Goal: Information Seeking & Learning: Learn about a topic

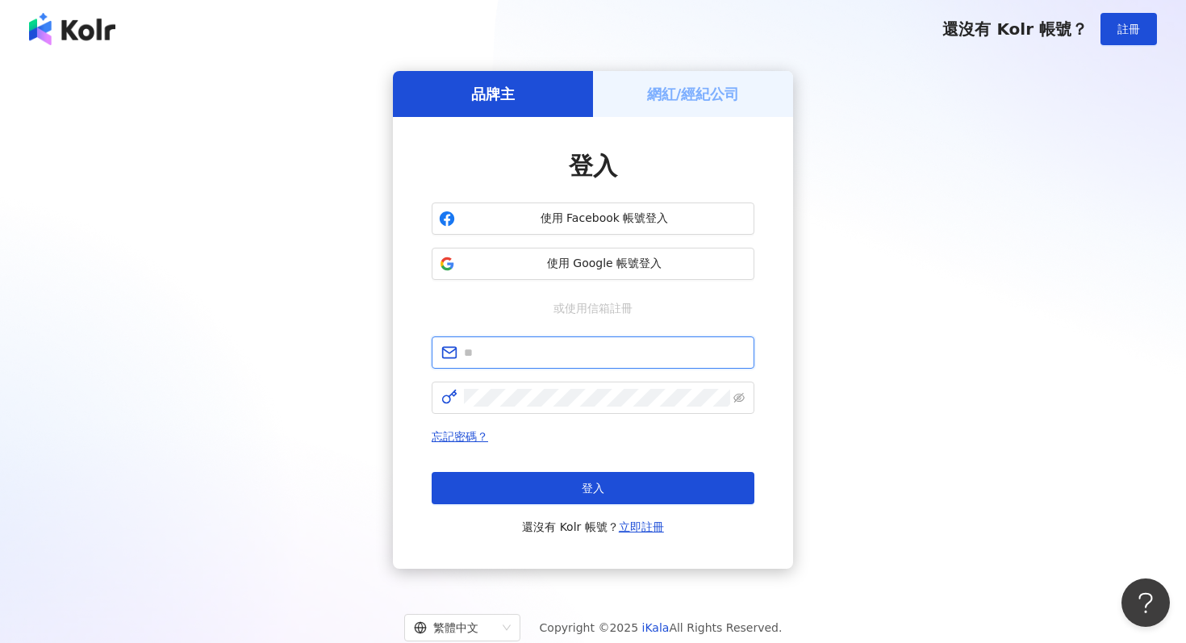
click at [529, 352] on input "text" at bounding box center [604, 353] width 281 height 18
type input "**********"
click button "登入" at bounding box center [593, 488] width 323 height 32
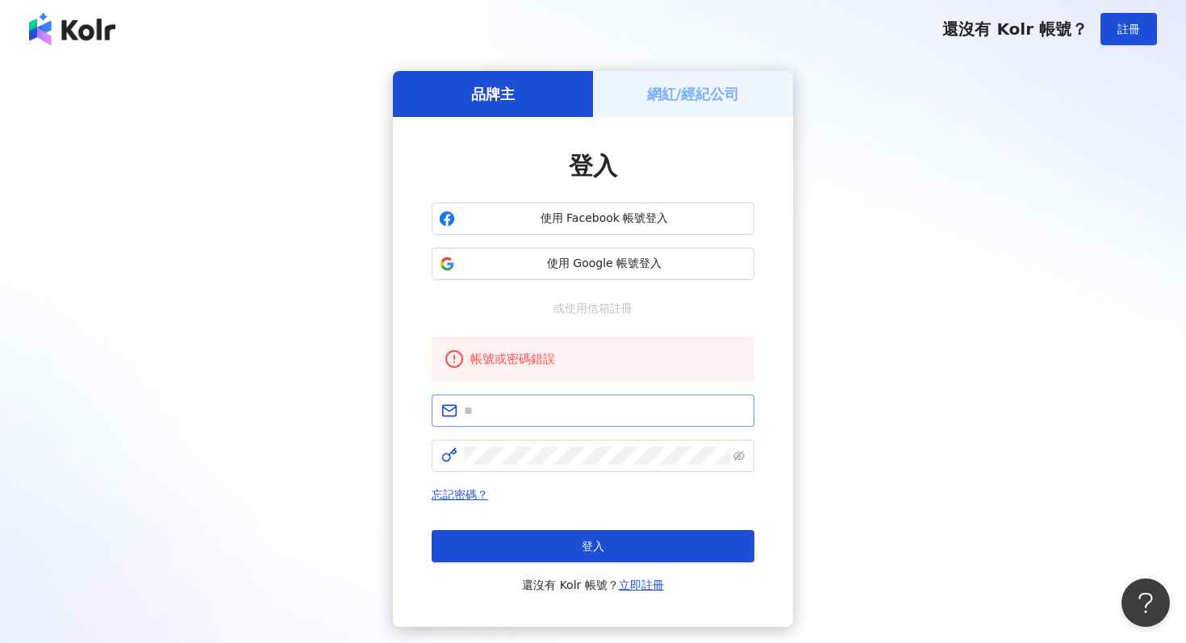
click at [492, 421] on span at bounding box center [593, 410] width 323 height 32
click at [499, 411] on input "text" at bounding box center [604, 411] width 281 height 18
type input "**********"
click button "登入" at bounding box center [593, 546] width 323 height 32
click at [500, 417] on input "text" at bounding box center [604, 411] width 281 height 18
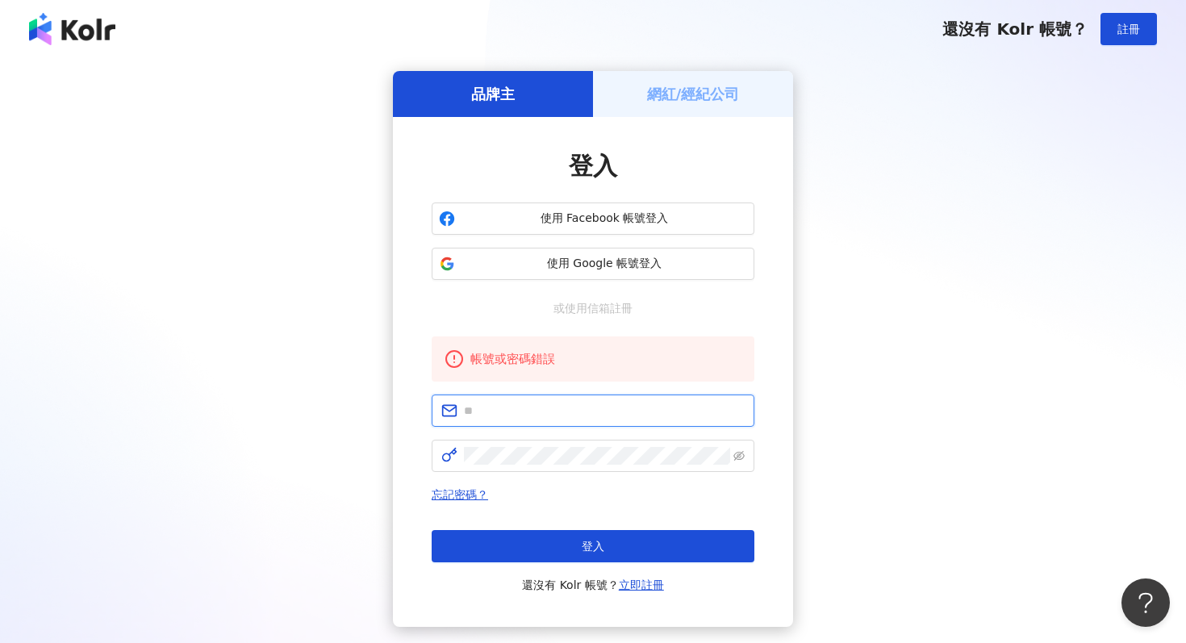
type input "**********"
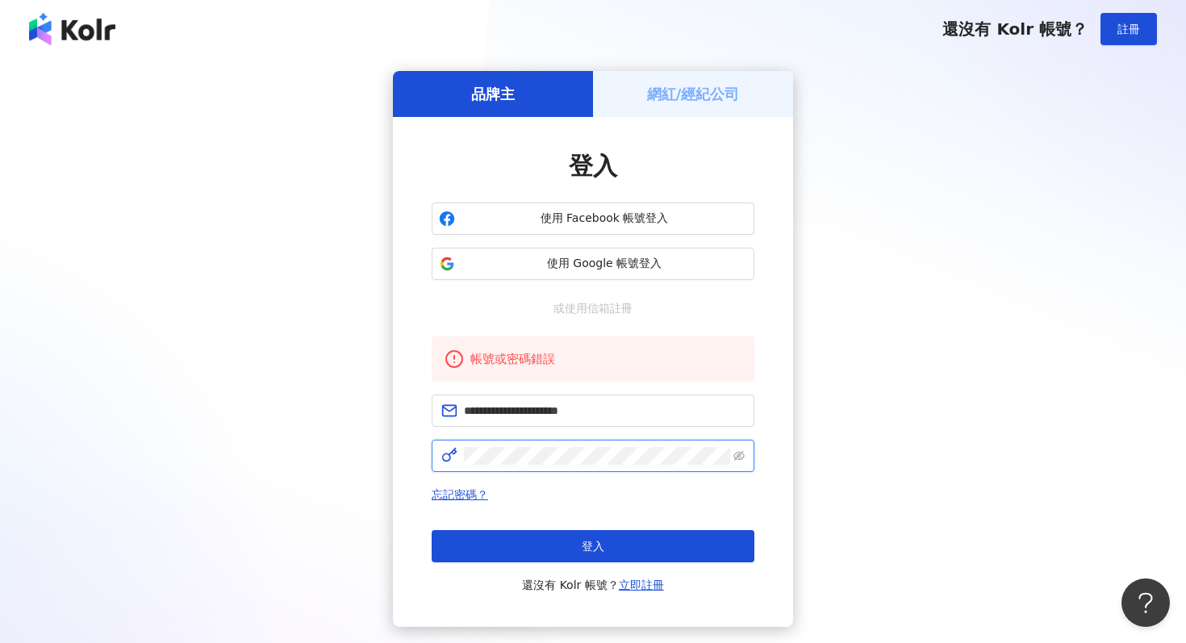
click button "登入" at bounding box center [593, 546] width 323 height 32
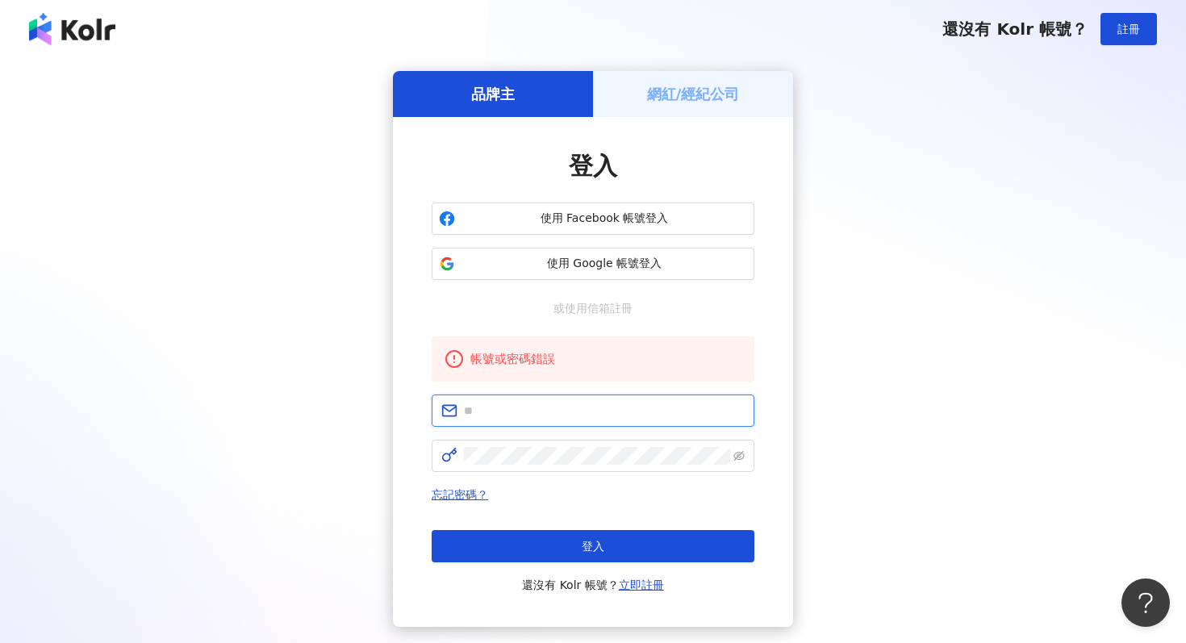
click at [527, 415] on input "text" at bounding box center [604, 411] width 281 height 18
type input "*"
click at [527, 415] on input "text" at bounding box center [604, 411] width 281 height 18
type input "**********"
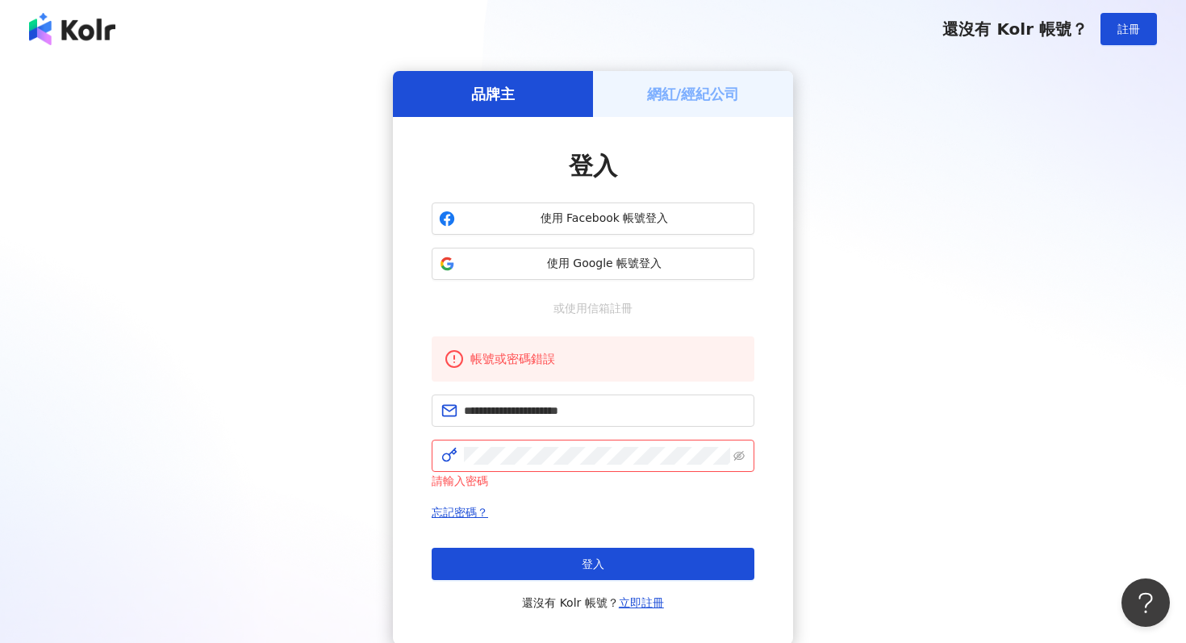
click at [691, 101] on h5 "網紅/經紀公司" at bounding box center [693, 94] width 93 height 20
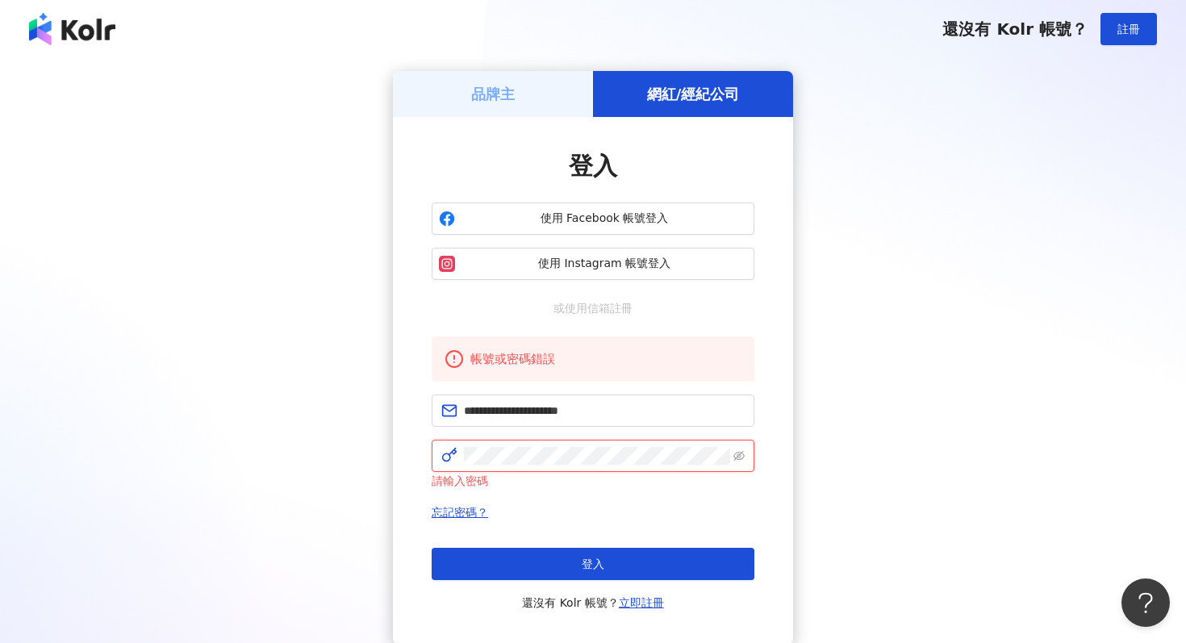
click button "登入" at bounding box center [593, 564] width 323 height 32
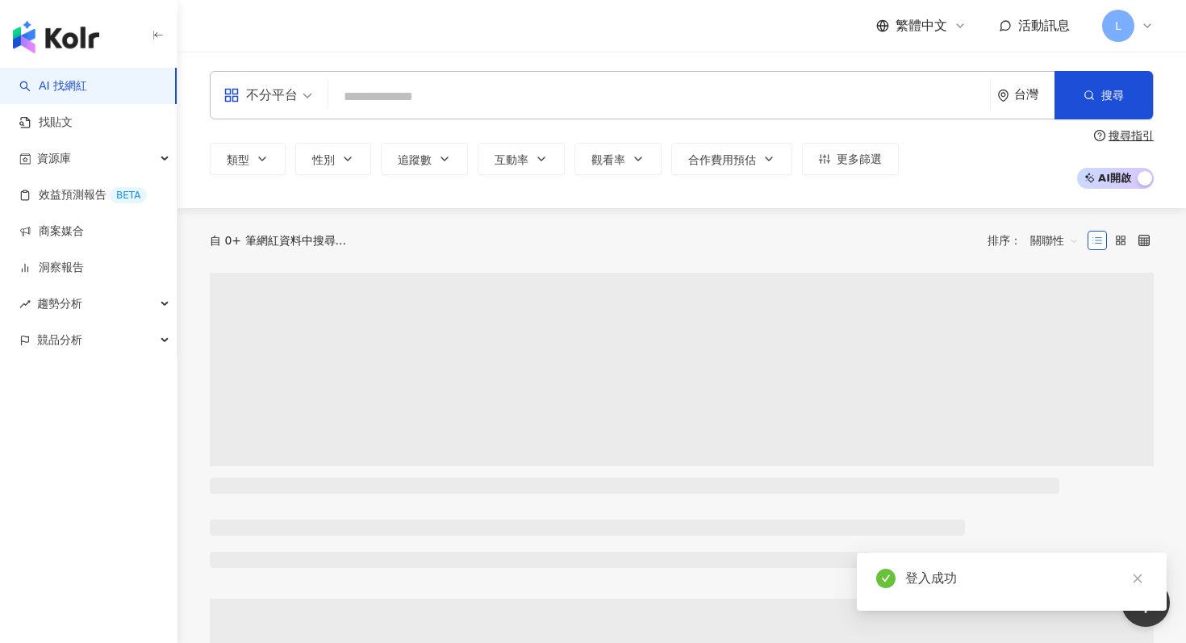
click at [577, 93] on input "search" at bounding box center [659, 96] width 648 height 31
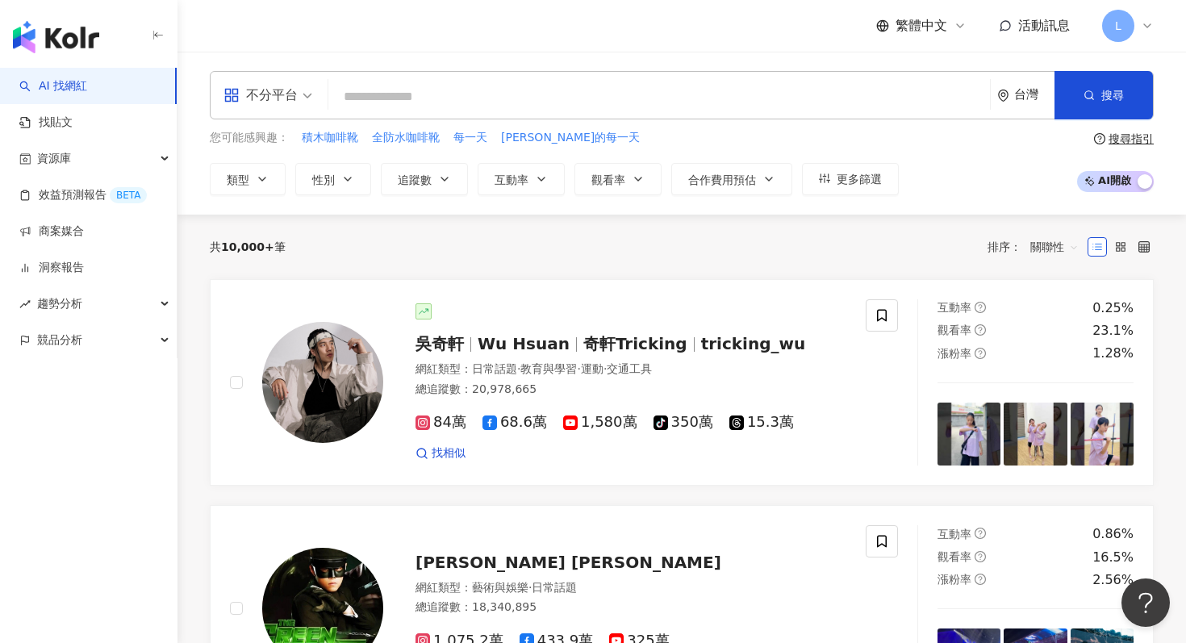
click at [509, 93] on input "search" at bounding box center [659, 96] width 648 height 31
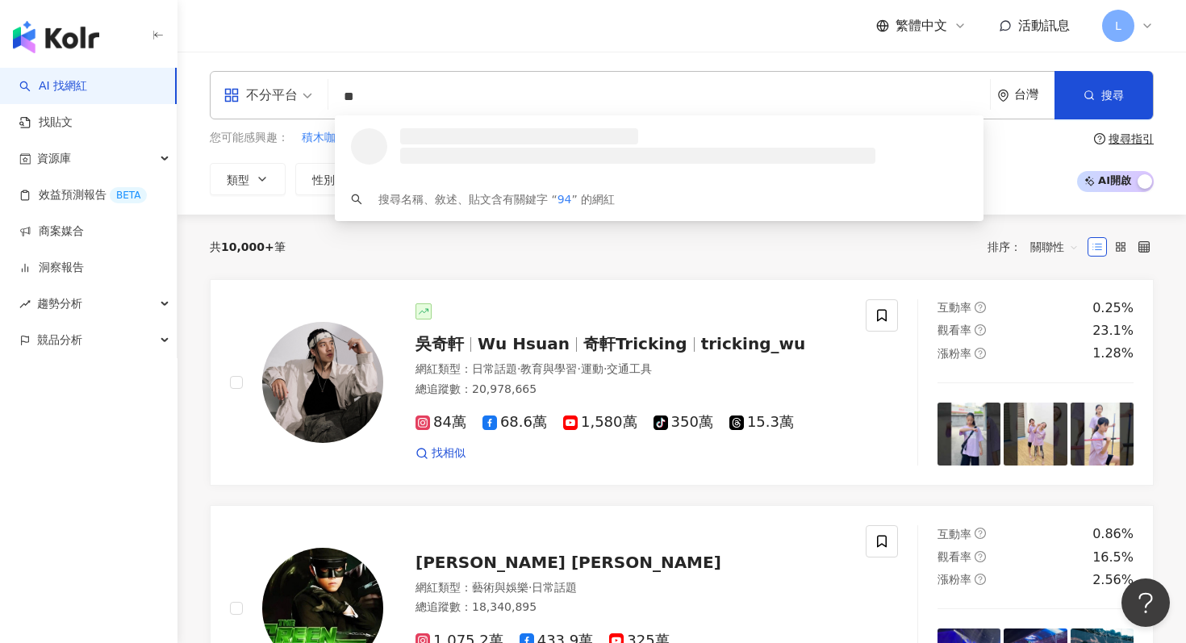
type input "*"
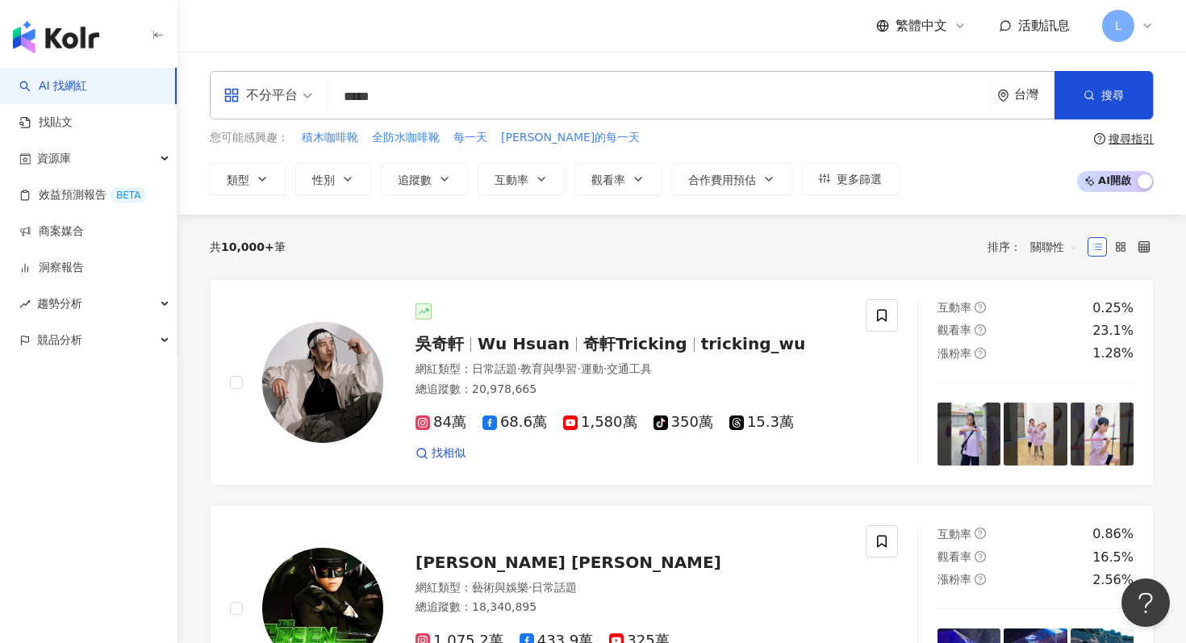
type input "*****"
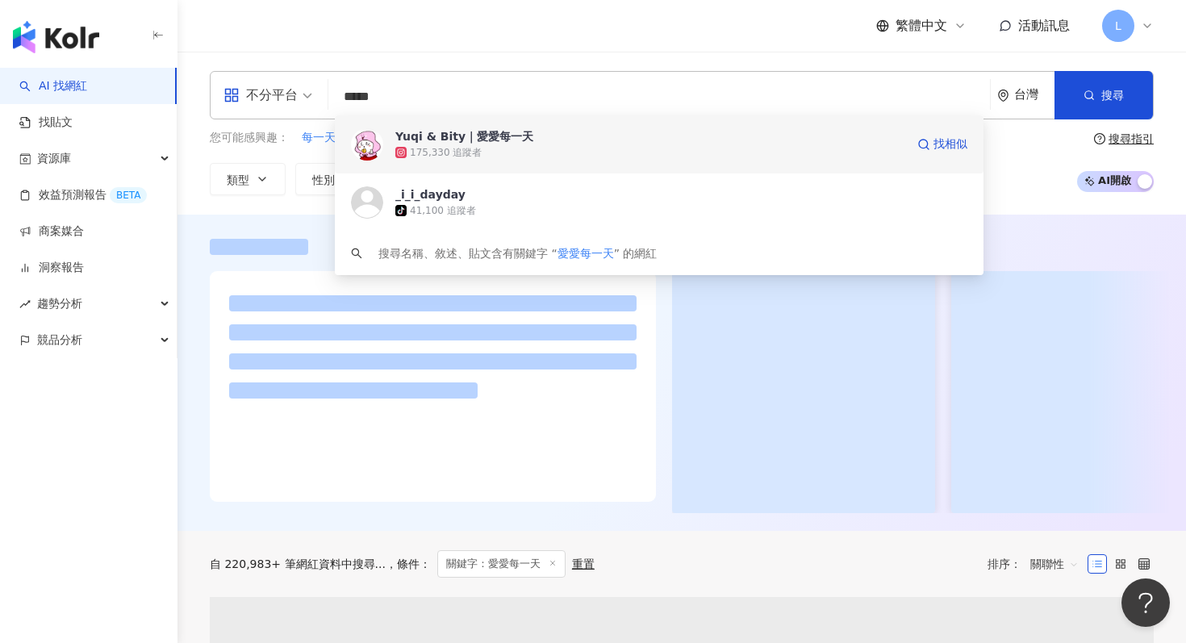
click at [517, 145] on div "175,330 追蹤者" at bounding box center [650, 152] width 510 height 16
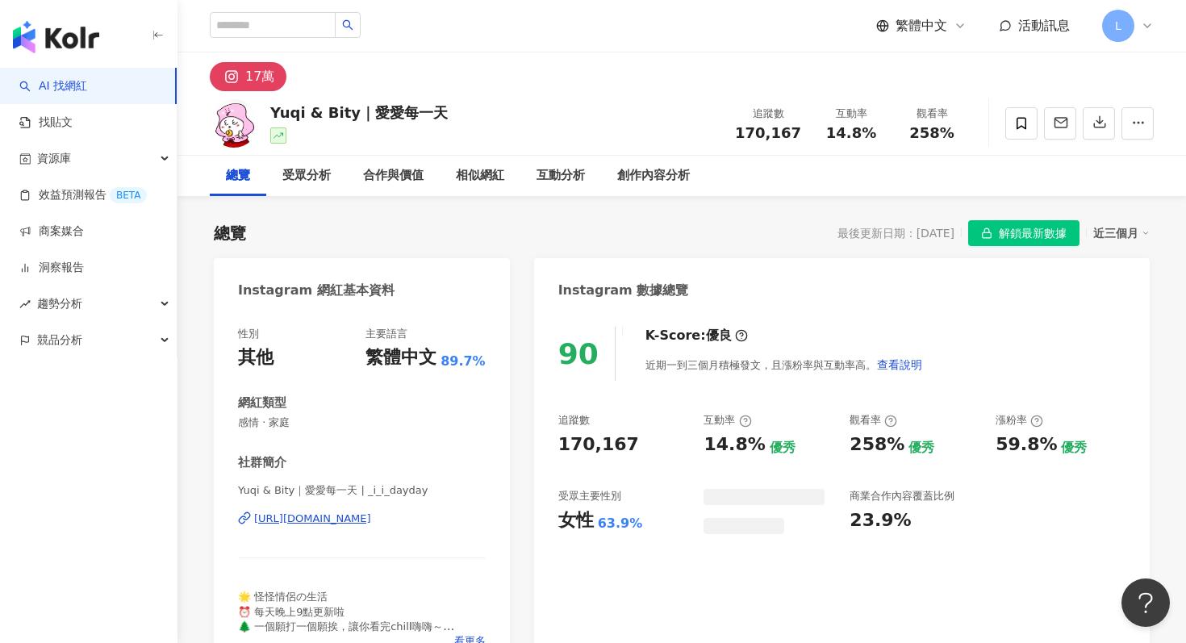
click at [1036, 238] on span "解鎖最新數據" at bounding box center [1033, 234] width 68 height 26
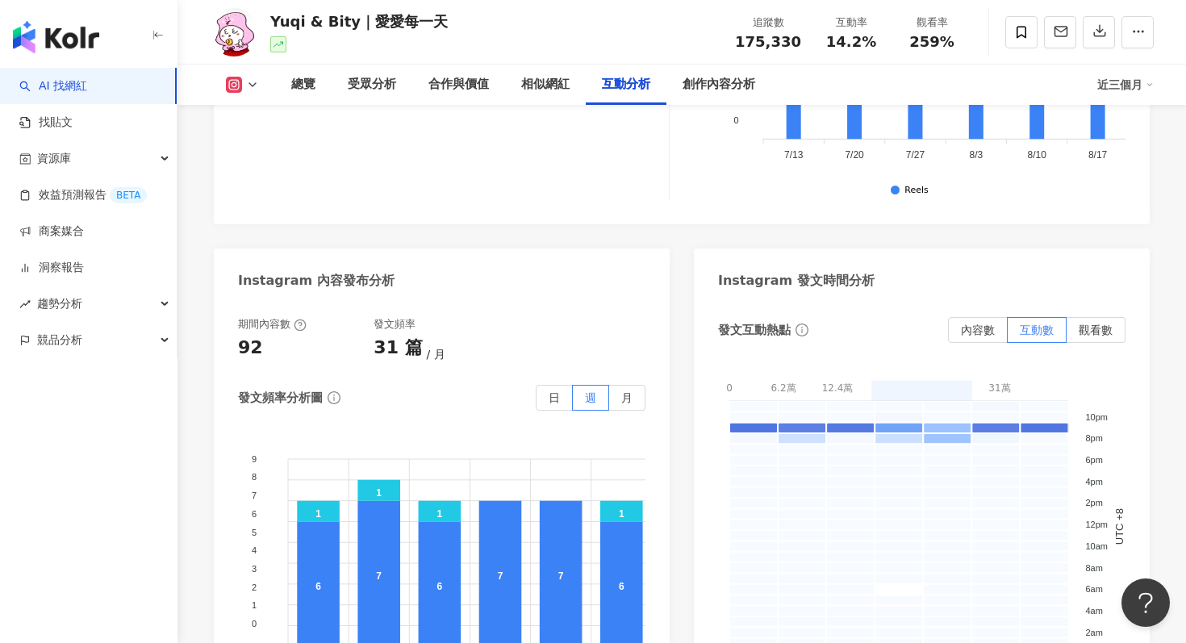
scroll to position [3979, 0]
click at [1100, 319] on label "觀看數" at bounding box center [1095, 332] width 59 height 26
click at [1037, 325] on span "互動數" at bounding box center [1037, 331] width 34 height 13
click at [1100, 325] on span "觀看數" at bounding box center [1095, 331] width 34 height 13
click at [1048, 325] on span "互動數" at bounding box center [1037, 331] width 34 height 13
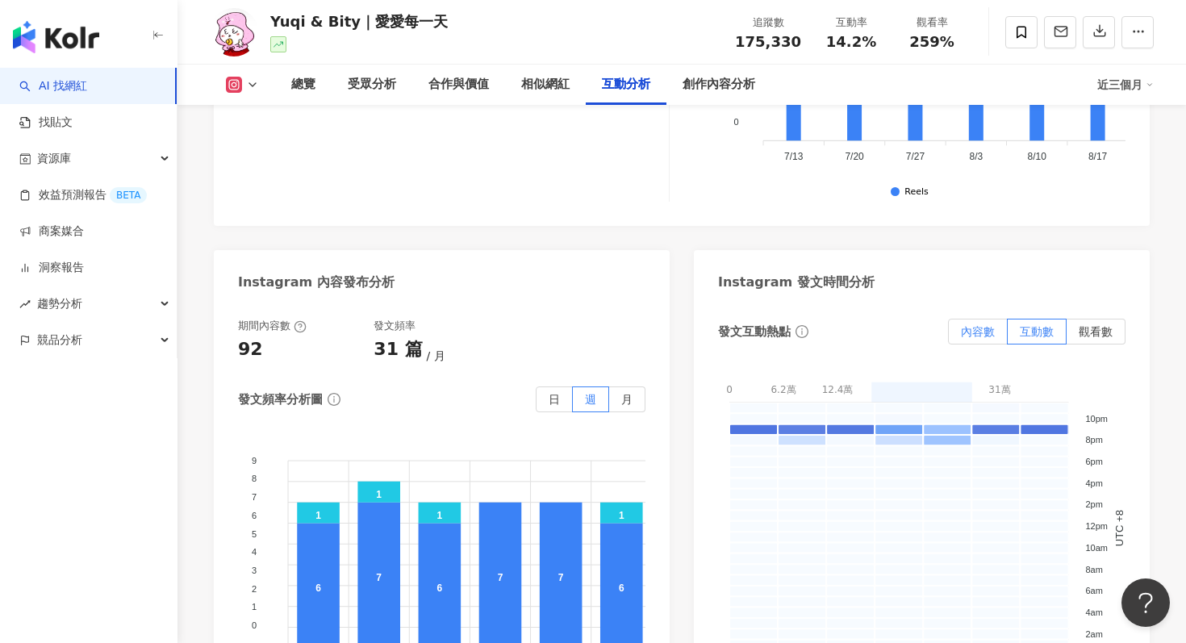
click at [999, 319] on label "內容數" at bounding box center [978, 332] width 60 height 26
click at [1024, 325] on span "互動數" at bounding box center [1037, 331] width 34 height 13
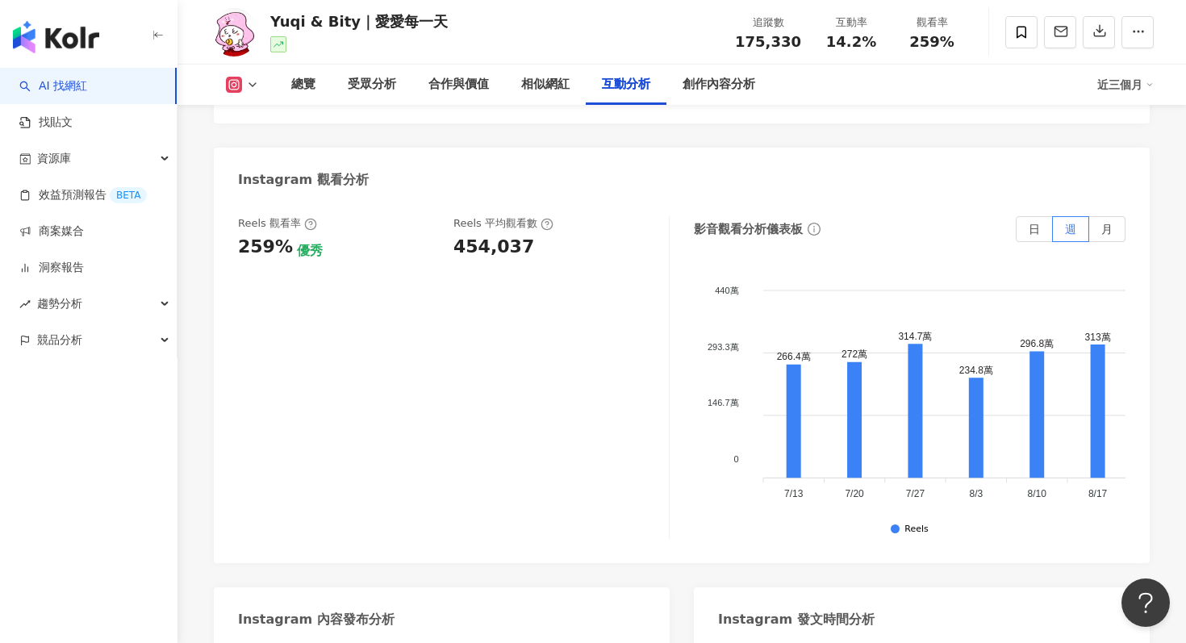
scroll to position [3642, 0]
click at [1108, 215] on label "月" at bounding box center [1107, 228] width 36 height 26
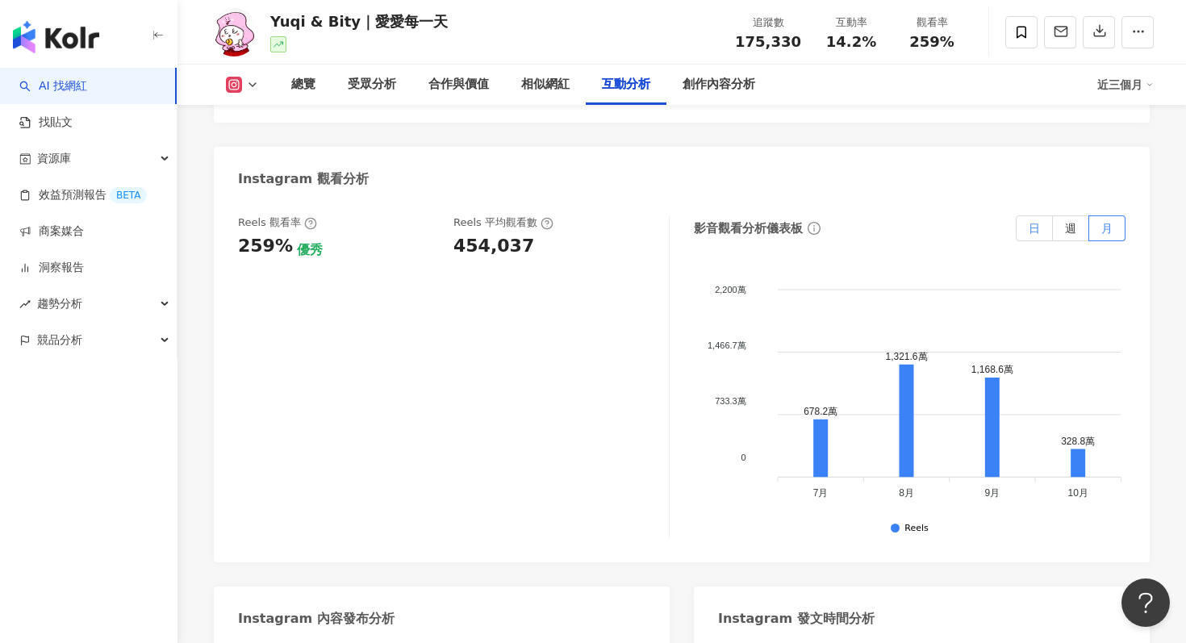
click at [1034, 222] on span "日" at bounding box center [1033, 228] width 11 height 13
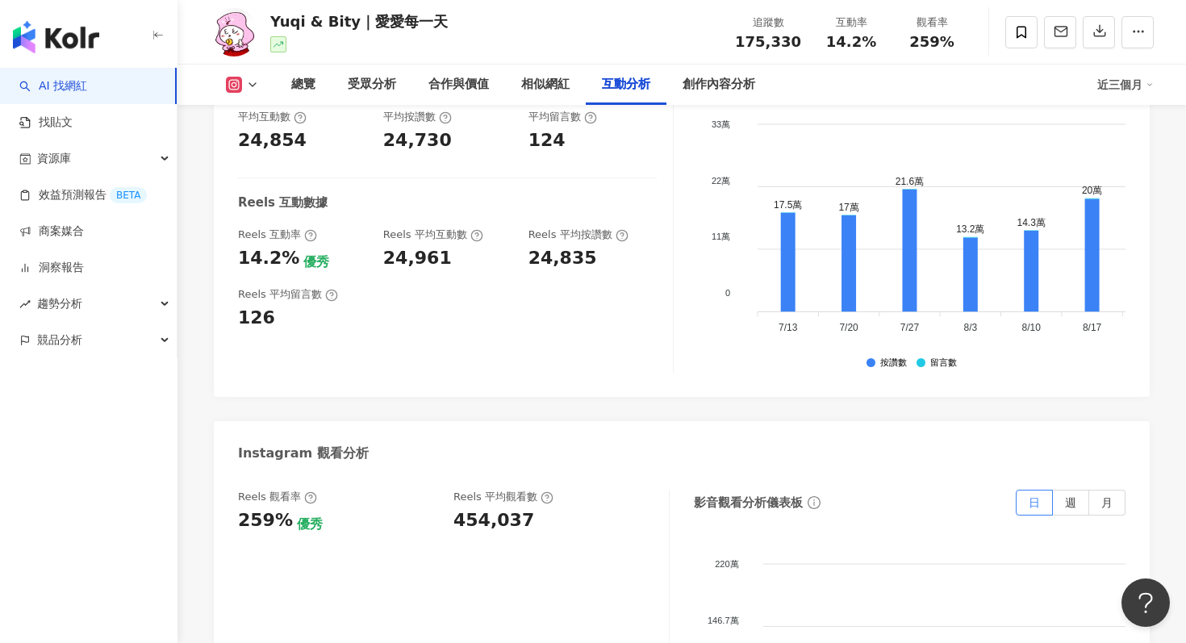
scroll to position [2688, 0]
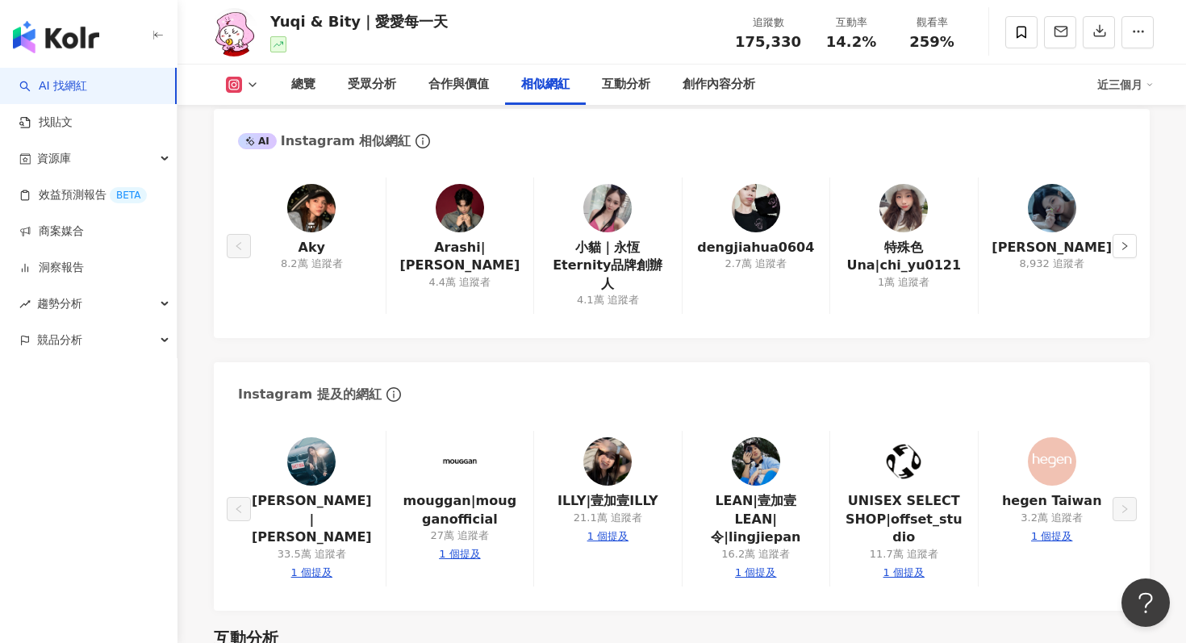
click at [1135, 86] on div "近三個月" at bounding box center [1125, 85] width 56 height 26
click at [1128, 122] on link "近三個月" at bounding box center [1132, 121] width 45 height 18
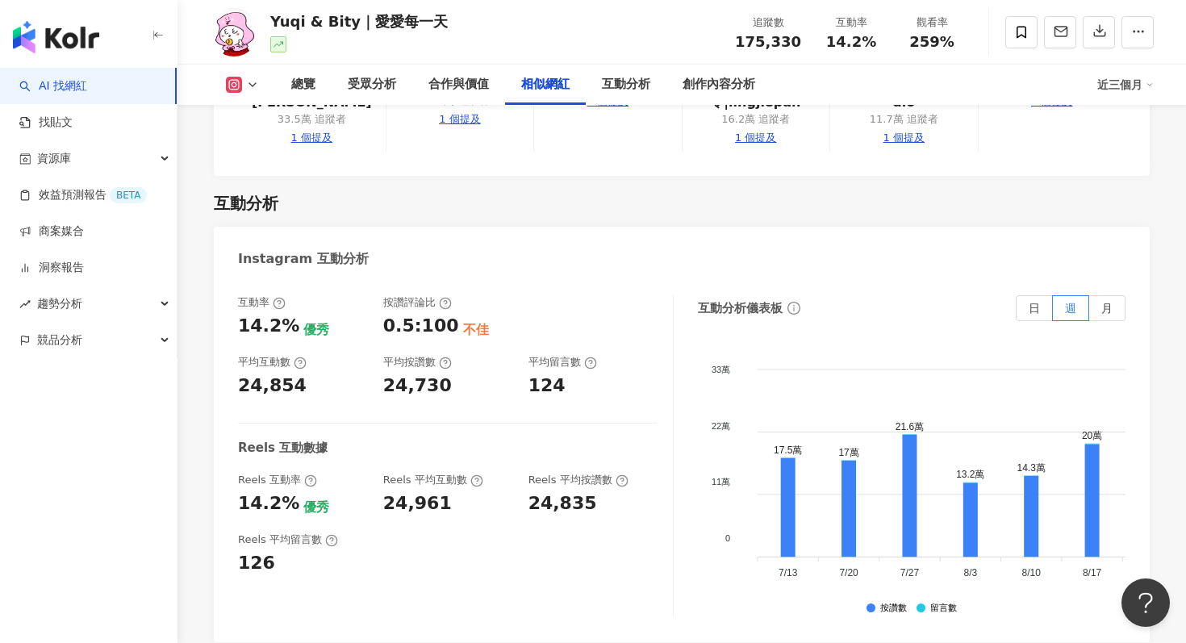
scroll to position [3100, 0]
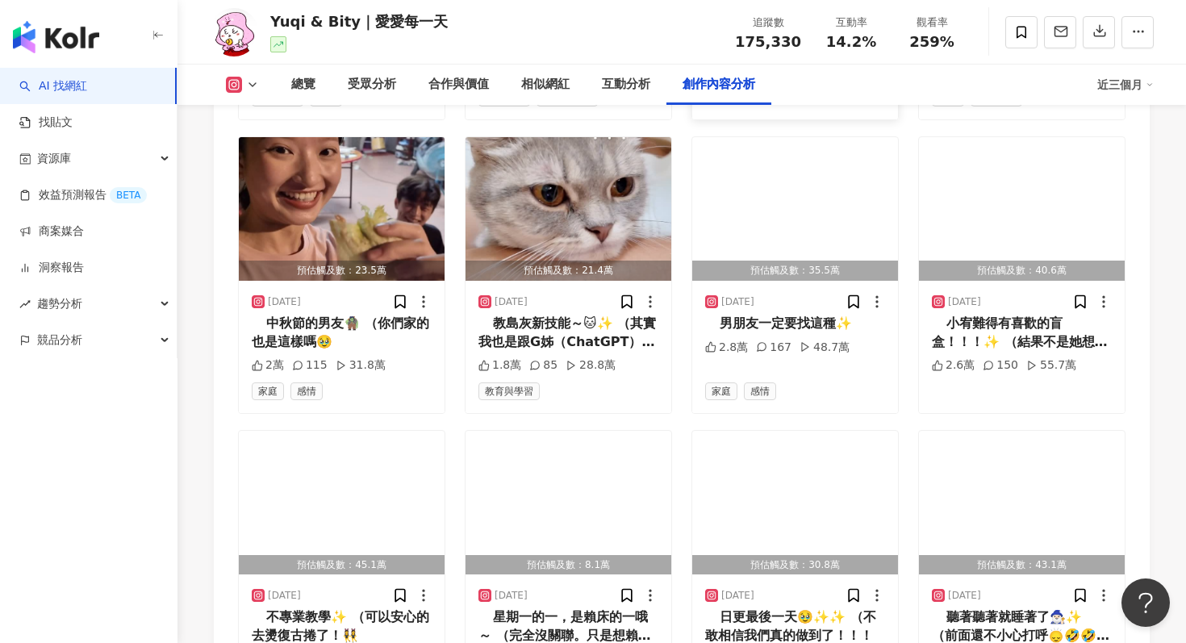
scroll to position [5633, 0]
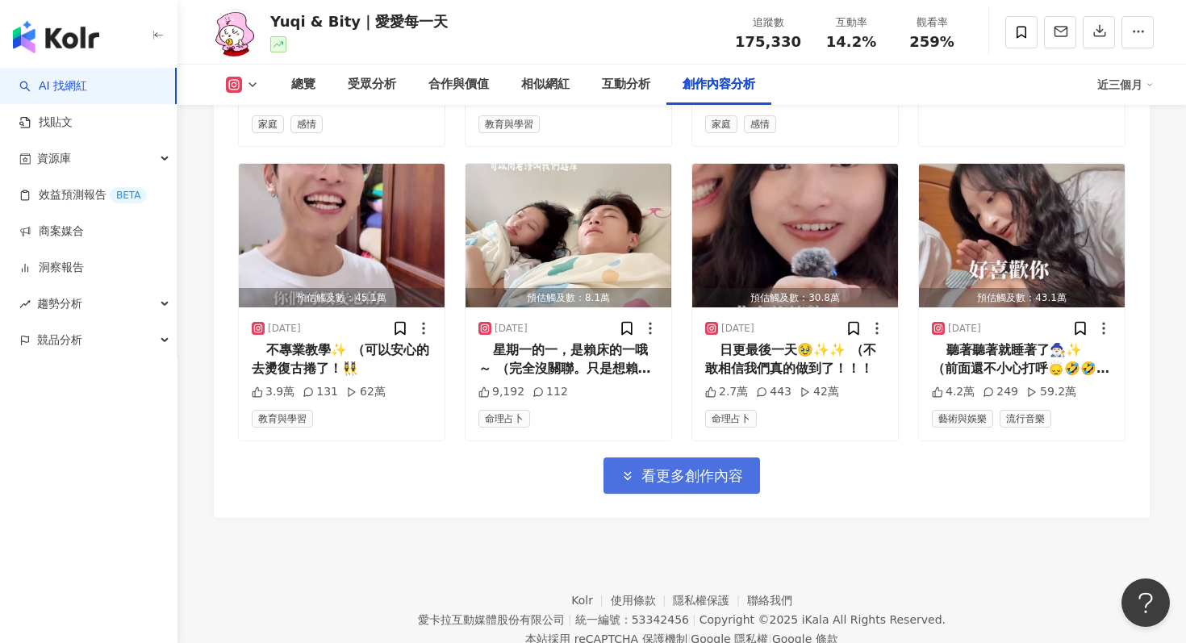
click at [700, 467] on span "看更多創作內容" at bounding box center [692, 476] width 102 height 18
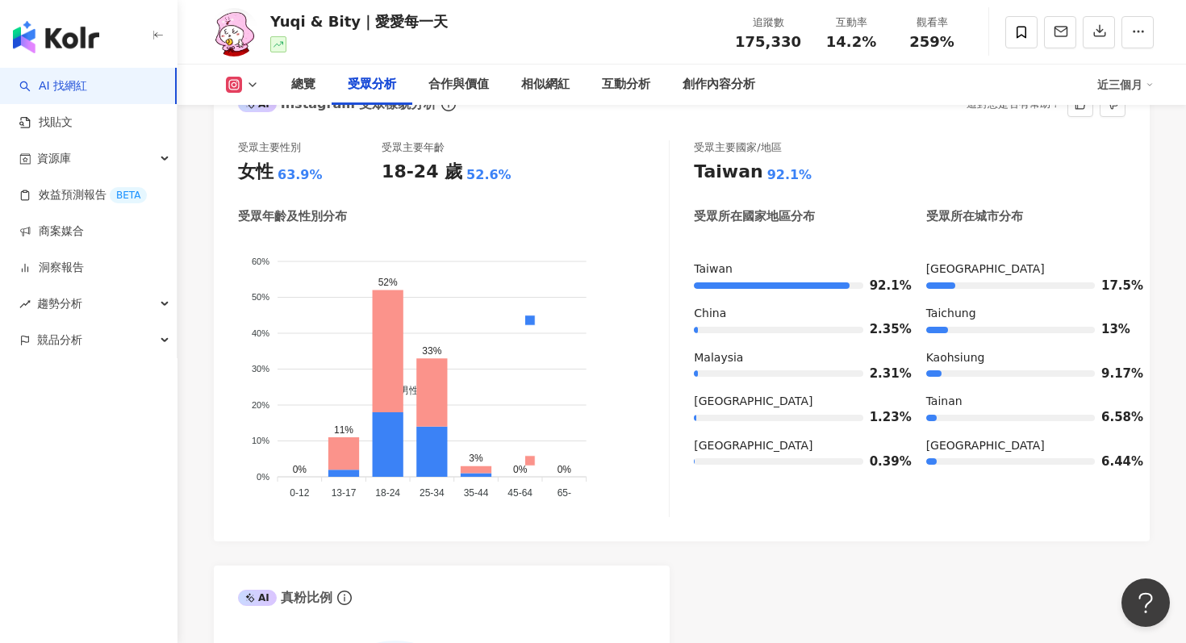
scroll to position [1443, 0]
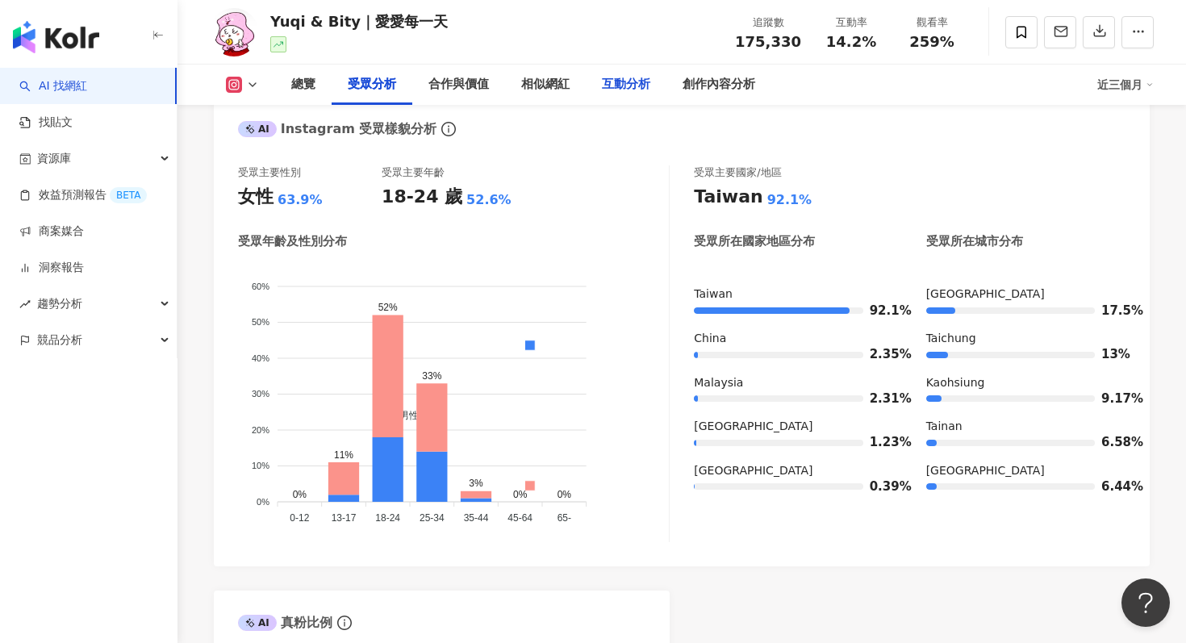
click at [617, 88] on div "互動分析" at bounding box center [626, 84] width 48 height 19
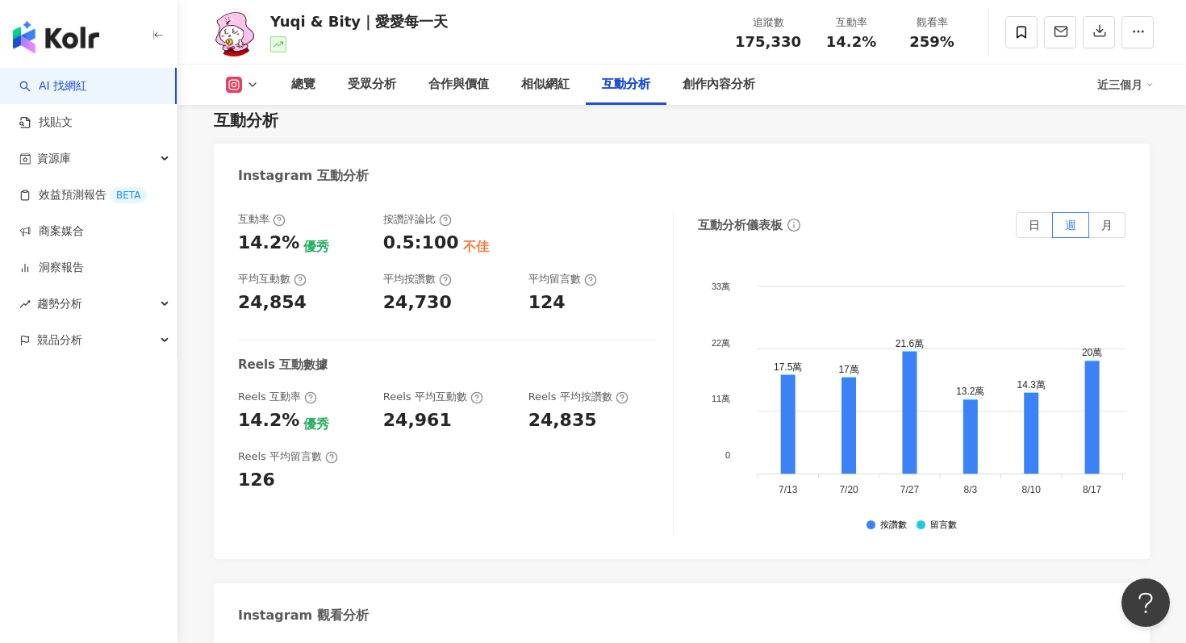
scroll to position [3163, 0]
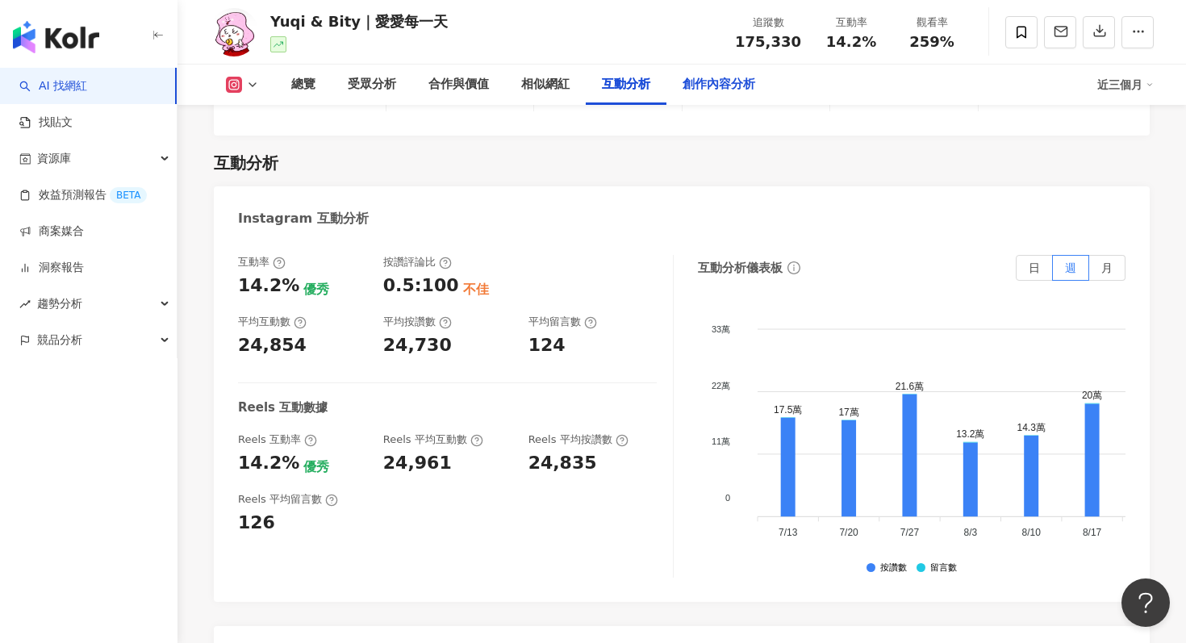
click at [705, 97] on div "創作內容分析" at bounding box center [718, 85] width 105 height 40
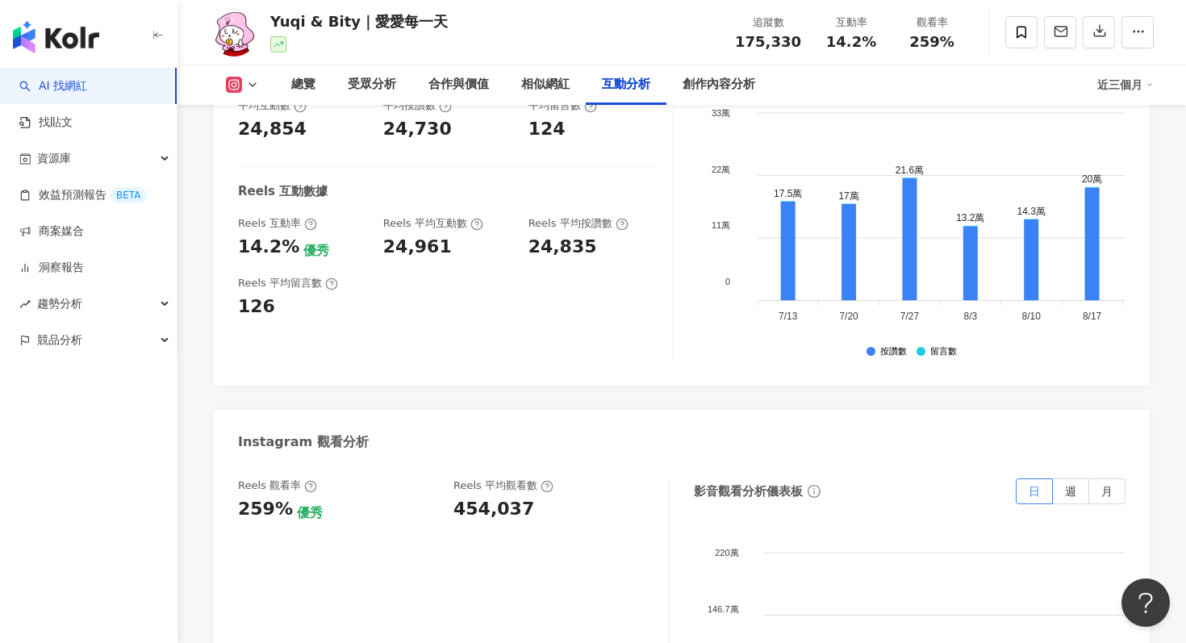
scroll to position [3050, 0]
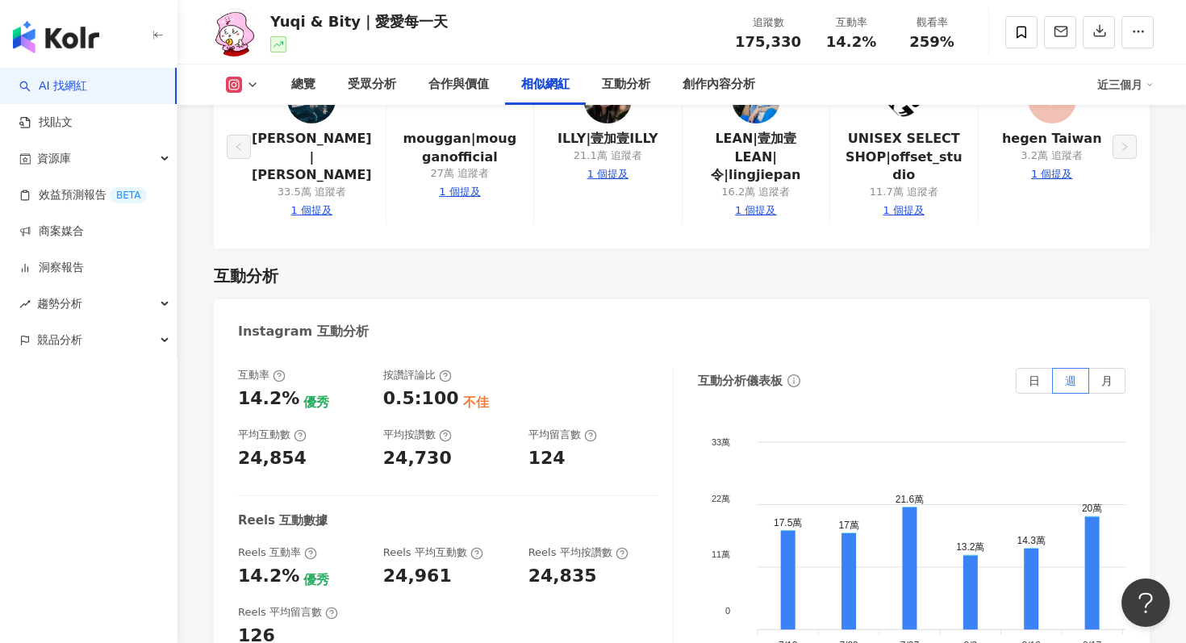
click at [278, 370] on circle at bounding box center [278, 375] width 10 height 10
click at [281, 369] on icon at bounding box center [279, 375] width 13 height 13
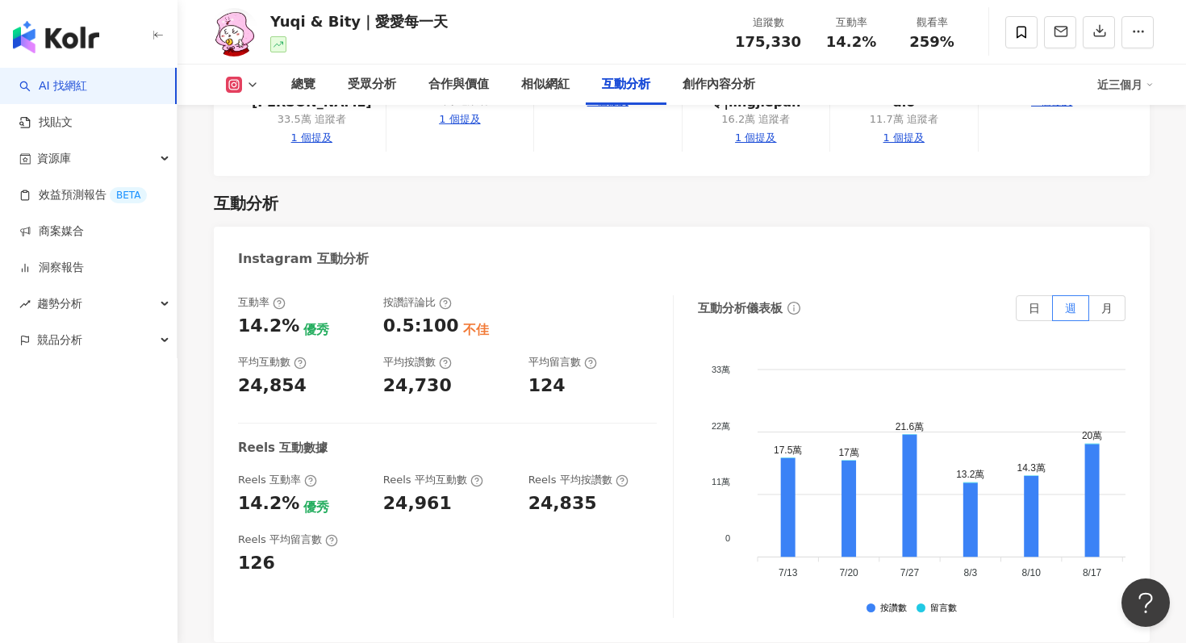
scroll to position [3128, 0]
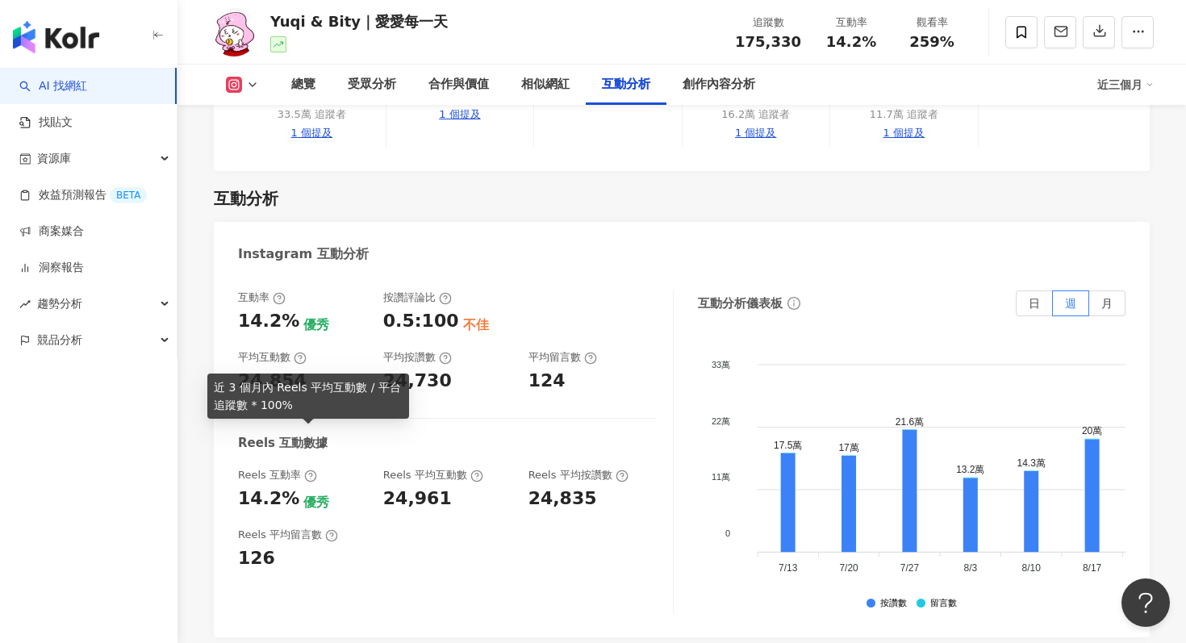
click at [310, 469] on icon at bounding box center [310, 475] width 13 height 13
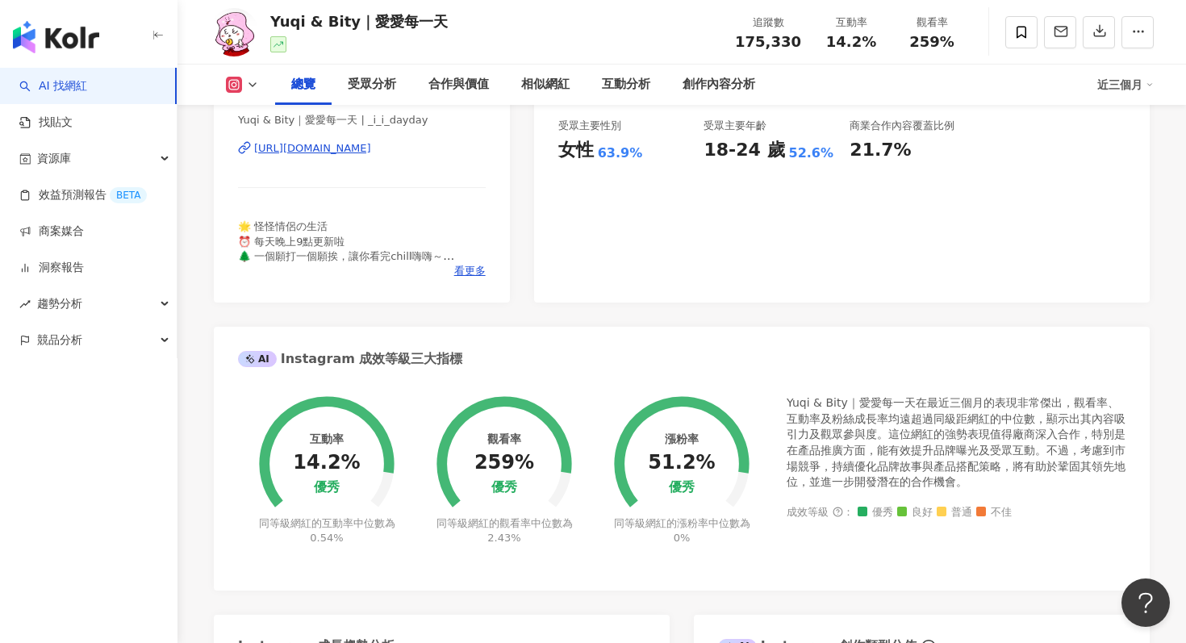
scroll to position [0, 0]
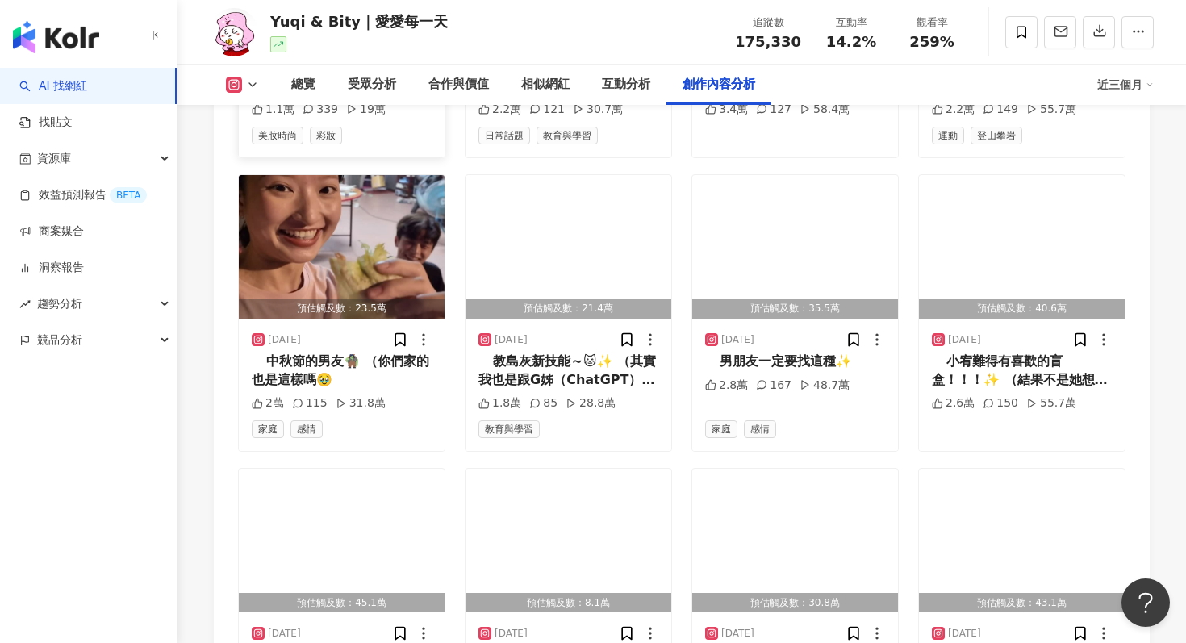
scroll to position [5281, 0]
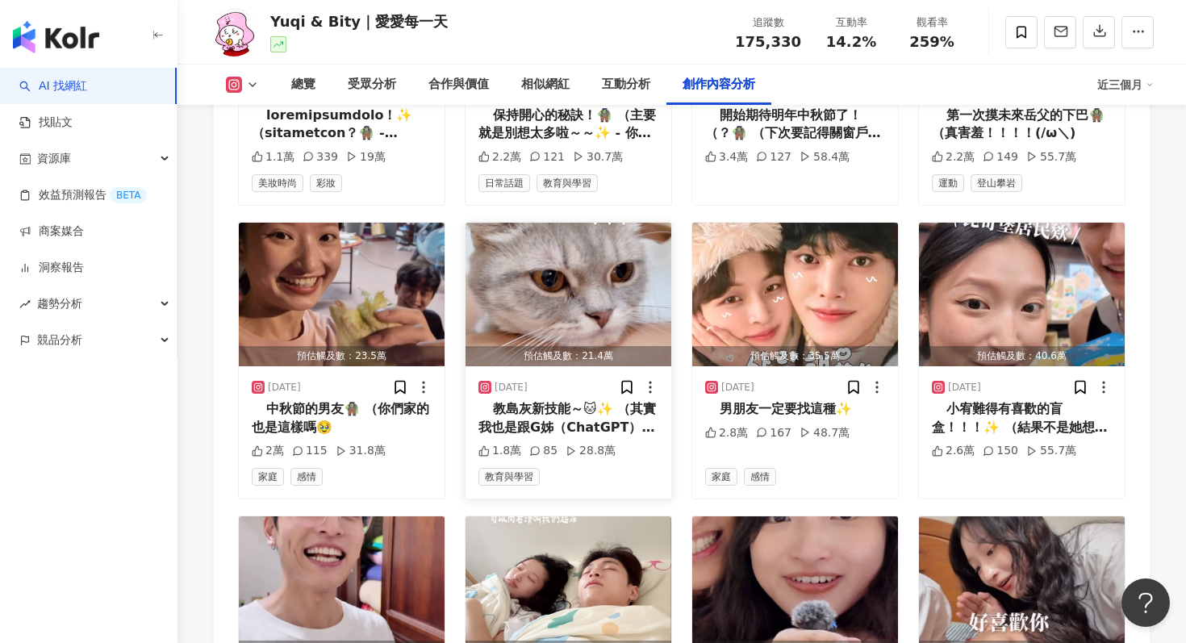
scroll to position [5281, 0]
